Goal: Use online tool/utility: Utilize a website feature to perform a specific function

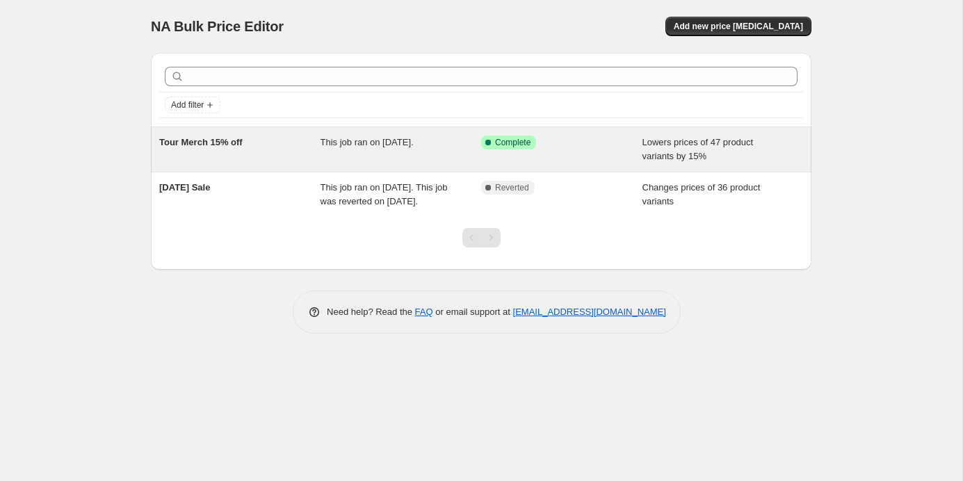
click at [262, 151] on div "Tour Merch 15% off" at bounding box center [239, 150] width 161 height 28
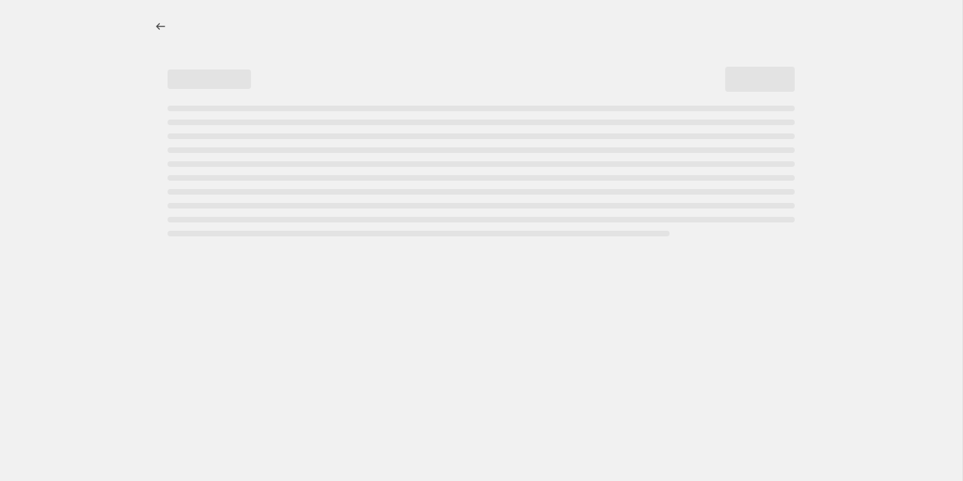
select select "percentage"
select select "collection"
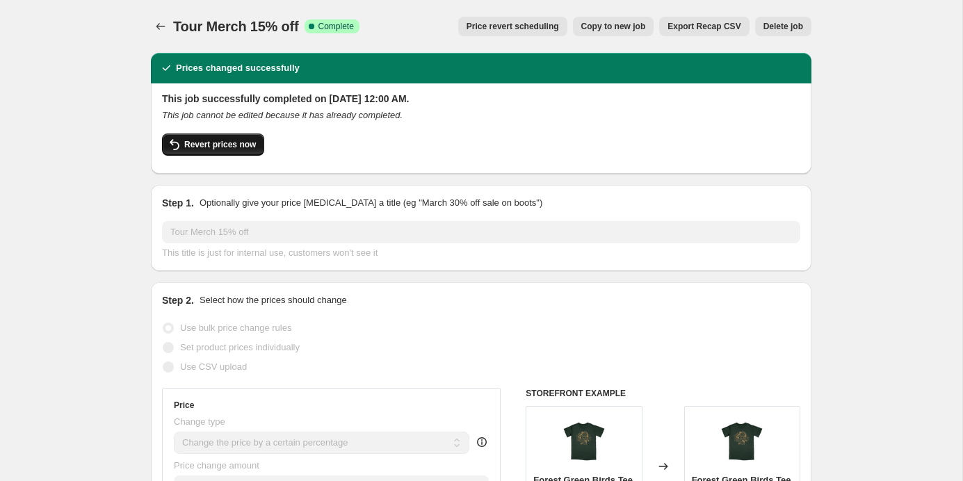
click at [231, 143] on span "Revert prices now" at bounding box center [220, 144] width 72 height 11
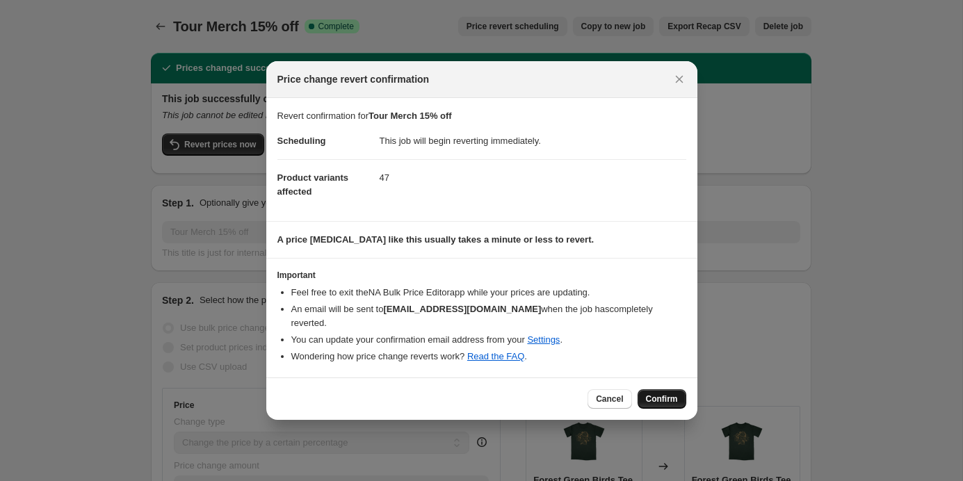
click at [638, 395] on button "Confirm" at bounding box center [661, 398] width 49 height 19
